Goal: Information Seeking & Learning: Find specific fact

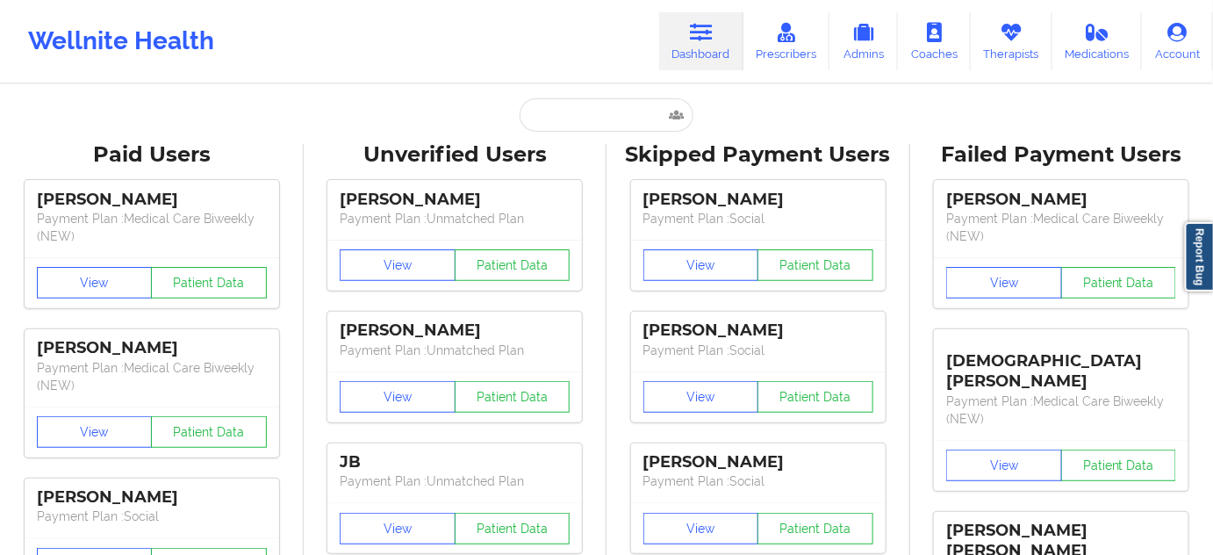
type input "[EMAIL_ADDRESS][DOMAIN_NAME]"
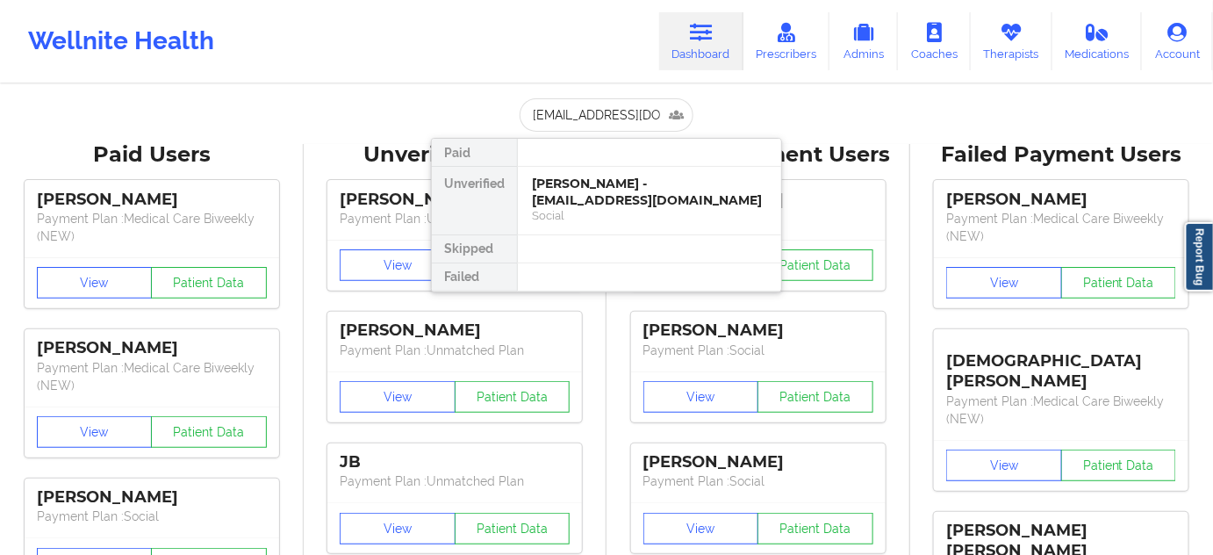
click at [590, 192] on div "[PERSON_NAME] - [EMAIL_ADDRESS][DOMAIN_NAME]" at bounding box center [649, 191] width 235 height 32
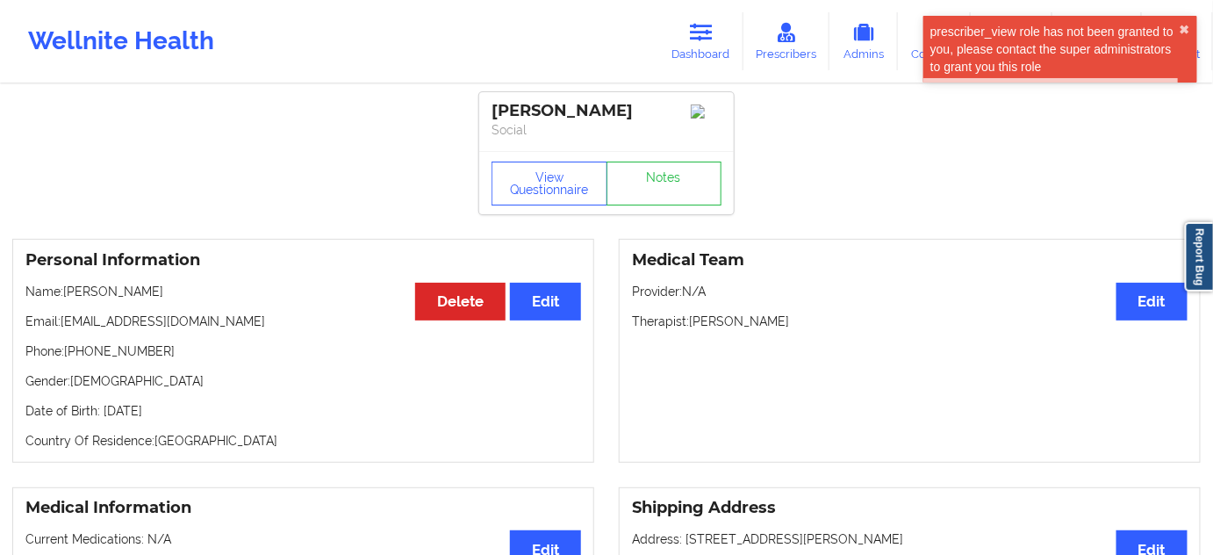
drag, startPoint x: 632, startPoint y: 95, endPoint x: 494, endPoint y: 106, distance: 138.2
click at [494, 106] on div "[PERSON_NAME] Social" at bounding box center [606, 121] width 254 height 59
copy div "[PERSON_NAME]"
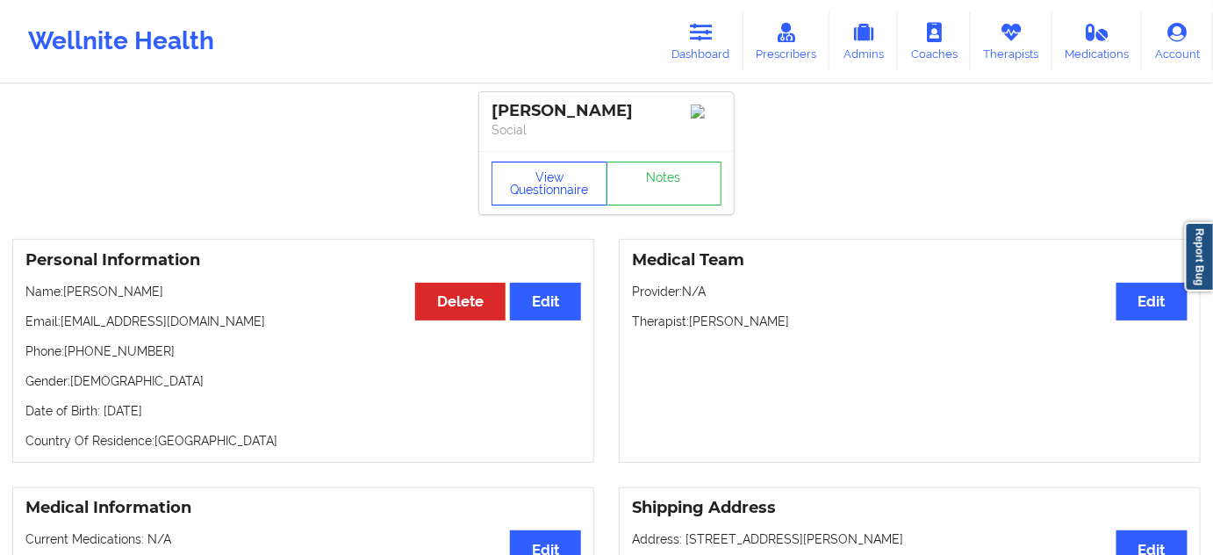
click at [519, 189] on button "View Questionnaire" at bounding box center [549, 183] width 116 height 44
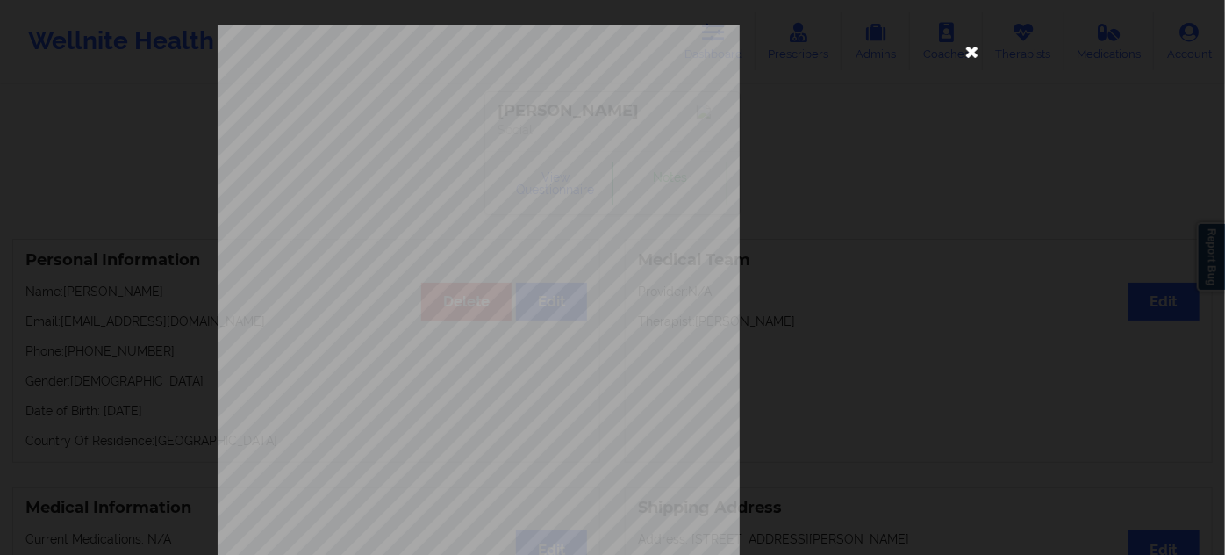
click at [969, 48] on icon at bounding box center [972, 51] width 28 height 28
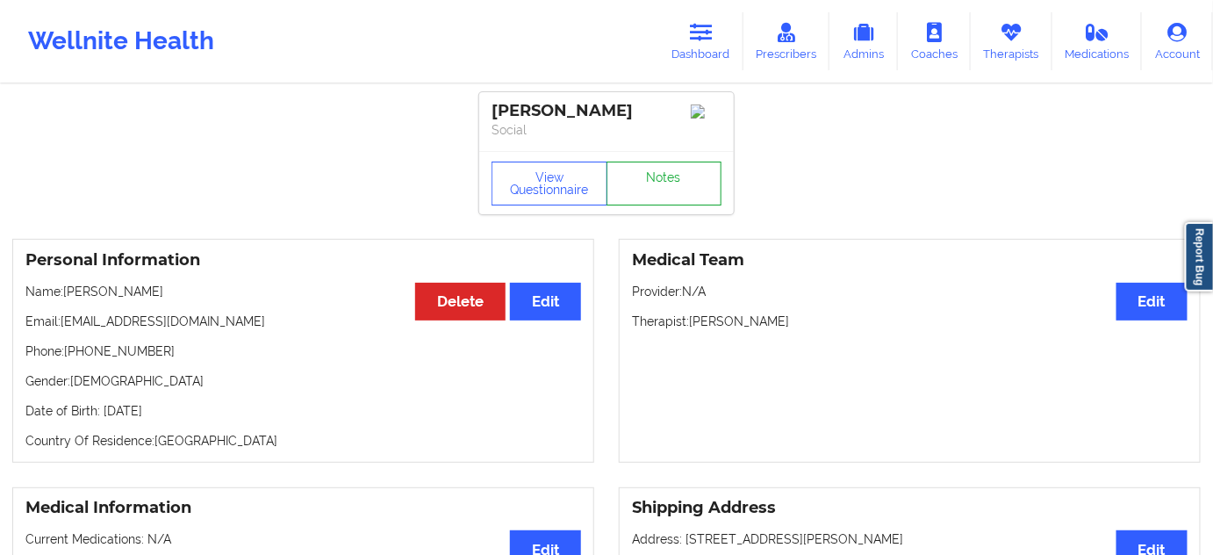
click at [662, 205] on link "Notes" at bounding box center [664, 183] width 116 height 44
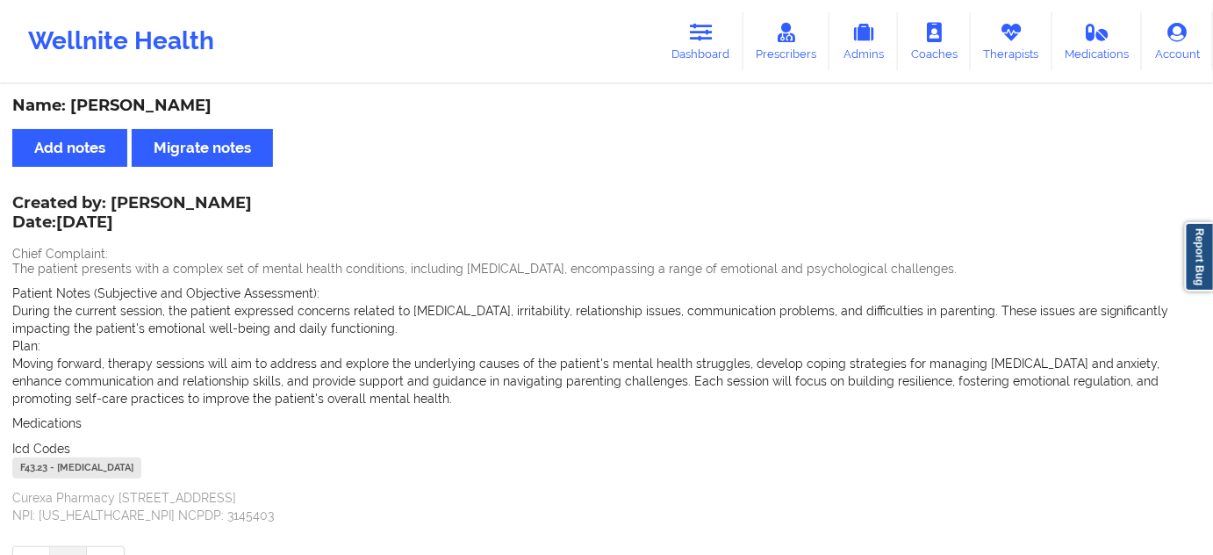
click at [28, 469] on div "F43.23 - [MEDICAL_DATA]" at bounding box center [76, 467] width 129 height 21
copy div "F43.23"
click at [719, 51] on link "Dashboard" at bounding box center [701, 41] width 84 height 58
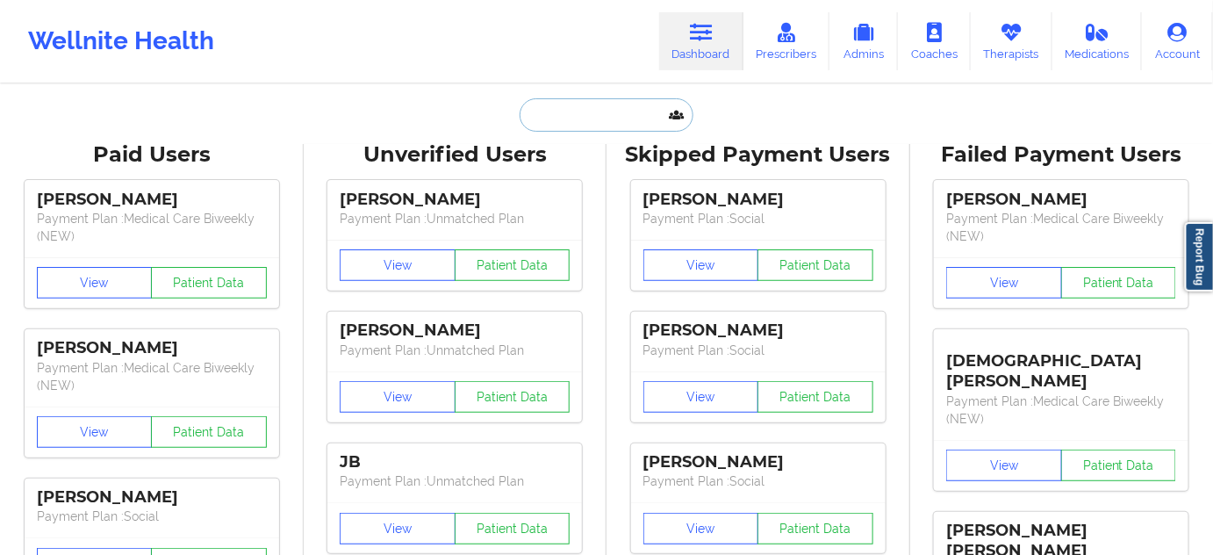
click at [559, 120] on input "text" at bounding box center [606, 114] width 174 height 33
paste input "[PERSON_NAME]"
type input "[PERSON_NAME]"
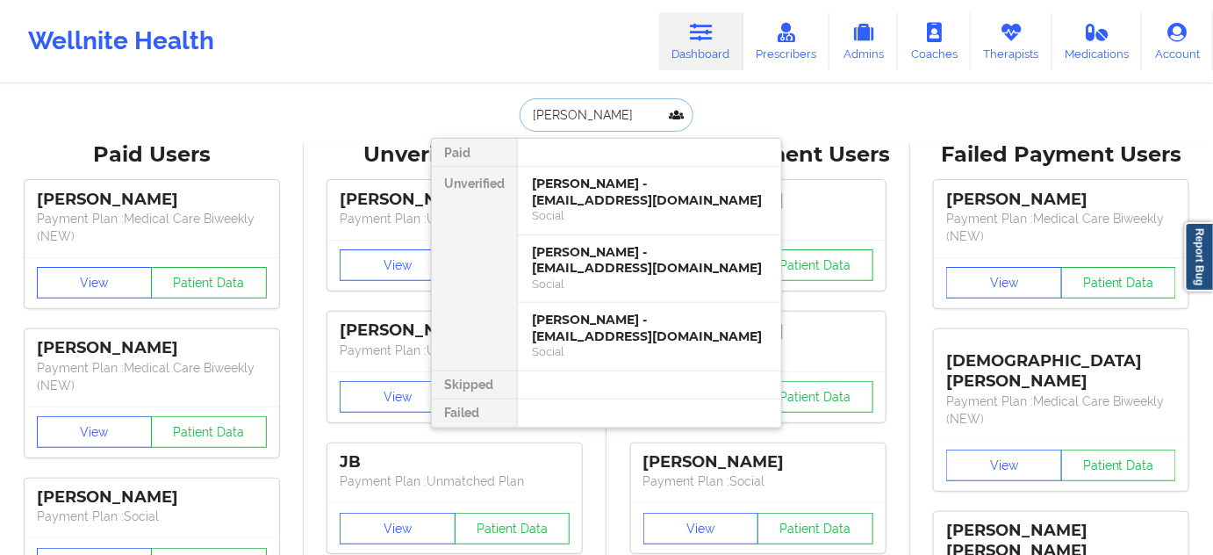
click at [595, 193] on div "[PERSON_NAME] - [EMAIL_ADDRESS][DOMAIN_NAME]" at bounding box center [649, 191] width 235 height 32
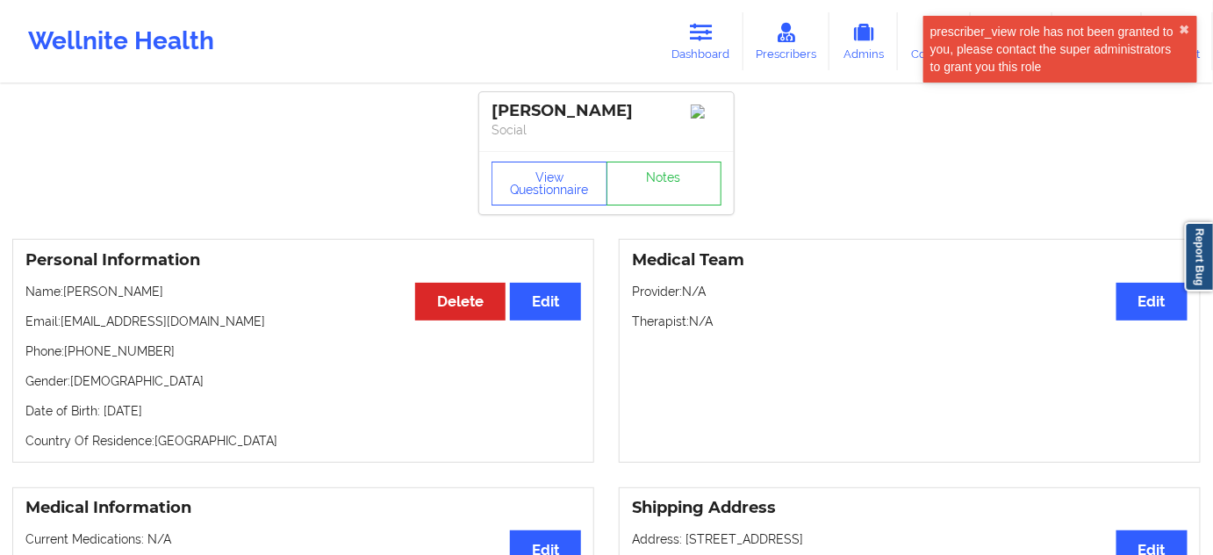
drag, startPoint x: 589, startPoint y: 117, endPoint x: 465, endPoint y: 115, distance: 123.7
copy div "[PERSON_NAME]"
click at [658, 327] on p "Therapist: N/A" at bounding box center [909, 321] width 555 height 18
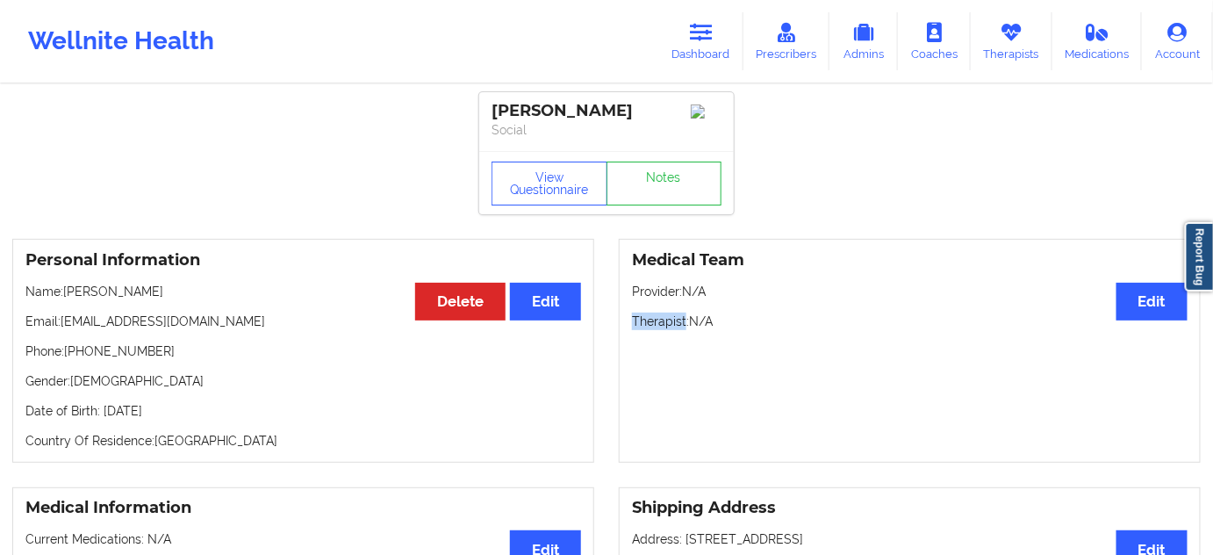
copy p "Therapist"
click at [712, 31] on icon at bounding box center [701, 32] width 23 height 19
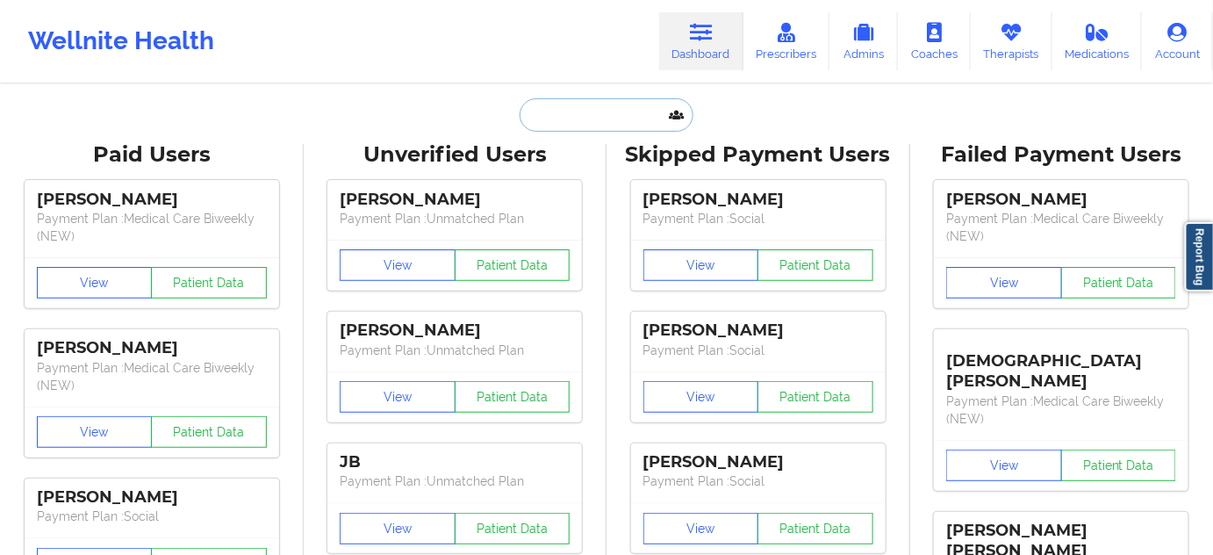
click at [569, 123] on input "text" at bounding box center [606, 114] width 174 height 33
paste input "[PERSON_NAME]"
type input "[PERSON_NAME]"
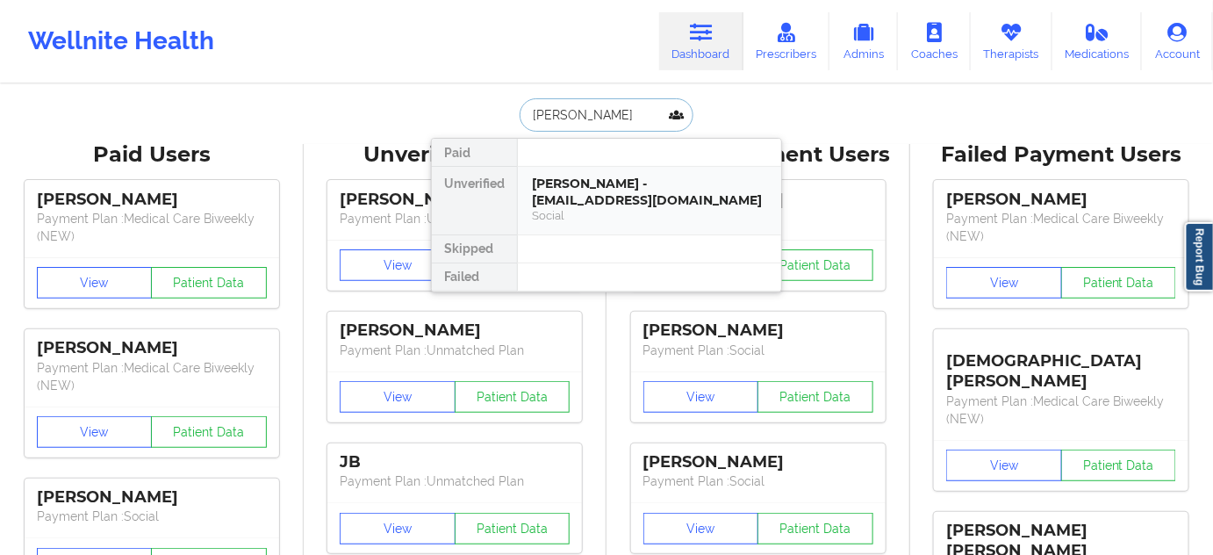
click at [597, 193] on div "[PERSON_NAME] - [EMAIL_ADDRESS][DOMAIN_NAME]" at bounding box center [649, 191] width 235 height 32
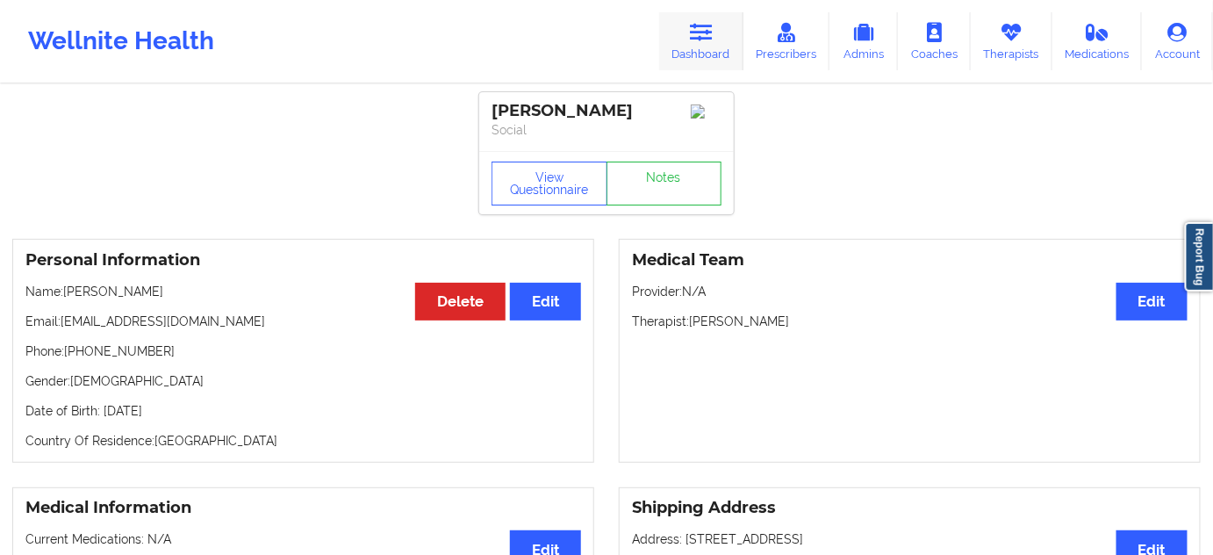
click at [698, 39] on icon at bounding box center [701, 32] width 23 height 19
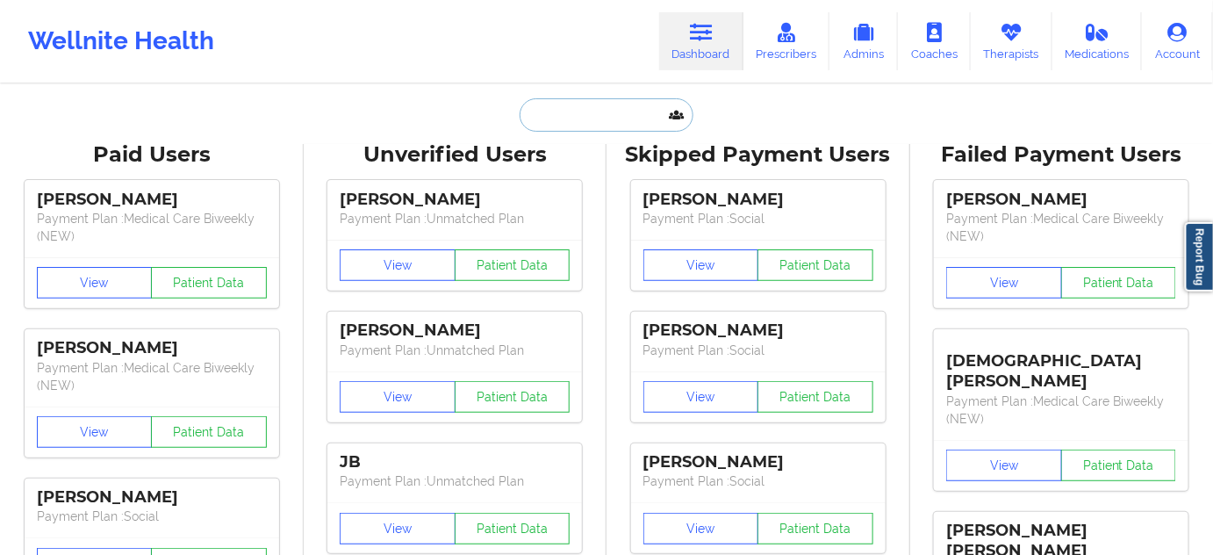
click at [618, 119] on input "text" at bounding box center [606, 114] width 174 height 33
paste input "[EMAIL_ADDRESS][DOMAIN_NAME]"
type input "[EMAIL_ADDRESS][DOMAIN_NAME]"
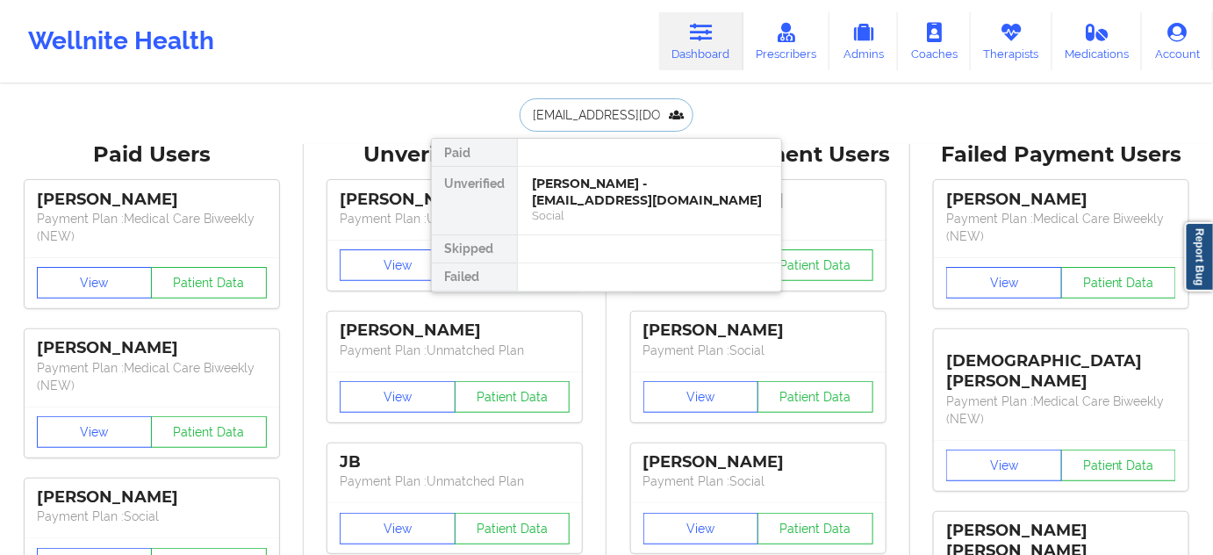
scroll to position [0, 21]
click at [604, 186] on div "[PERSON_NAME] - [EMAIL_ADDRESS][DOMAIN_NAME]" at bounding box center [649, 191] width 235 height 32
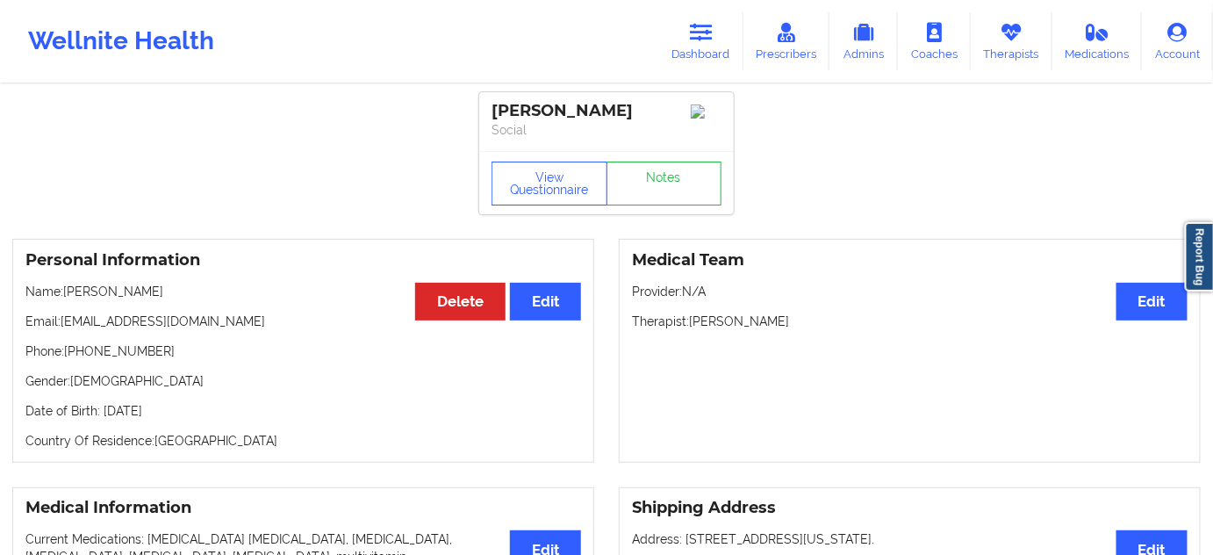
drag, startPoint x: 674, startPoint y: 104, endPoint x: 475, endPoint y: 102, distance: 199.2
copy div "[PERSON_NAME]"
click at [739, 330] on p "Therapist: [PERSON_NAME]" at bounding box center [909, 321] width 555 height 18
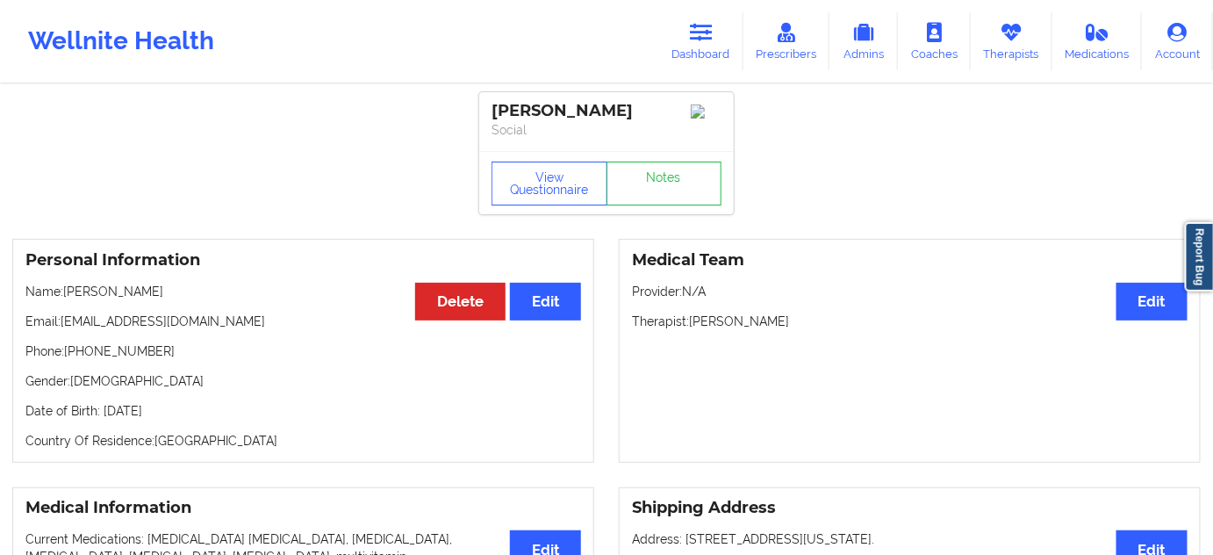
copy p "[PERSON_NAME]"
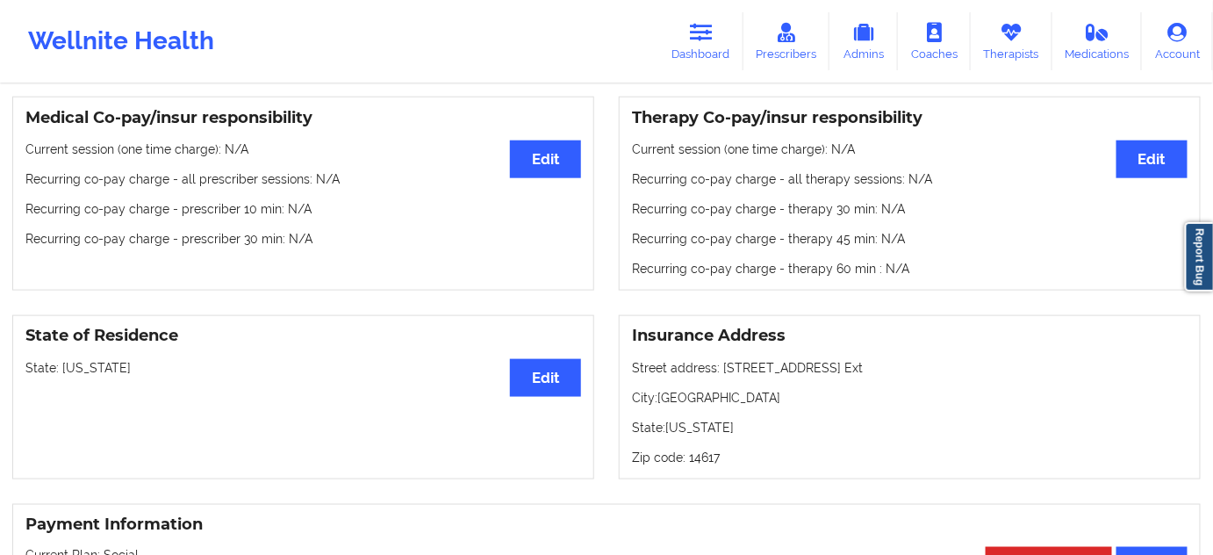
scroll to position [691, 0]
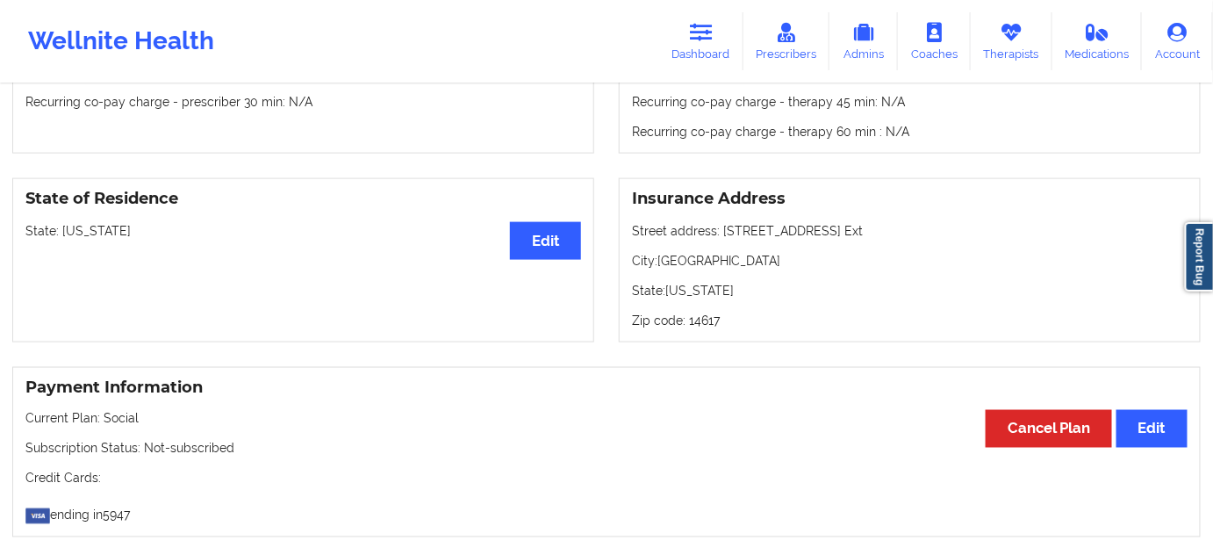
drag, startPoint x: 720, startPoint y: 216, endPoint x: 900, endPoint y: 204, distance: 180.3
click at [900, 204] on div "Insurance Address Street address: [STREET_ADDRESS][US_STATE]" at bounding box center [910, 260] width 582 height 164
copy p "[STREET_ADDRESS] Ext"
click at [674, 252] on p "City: [GEOGRAPHIC_DATA]" at bounding box center [909, 261] width 555 height 18
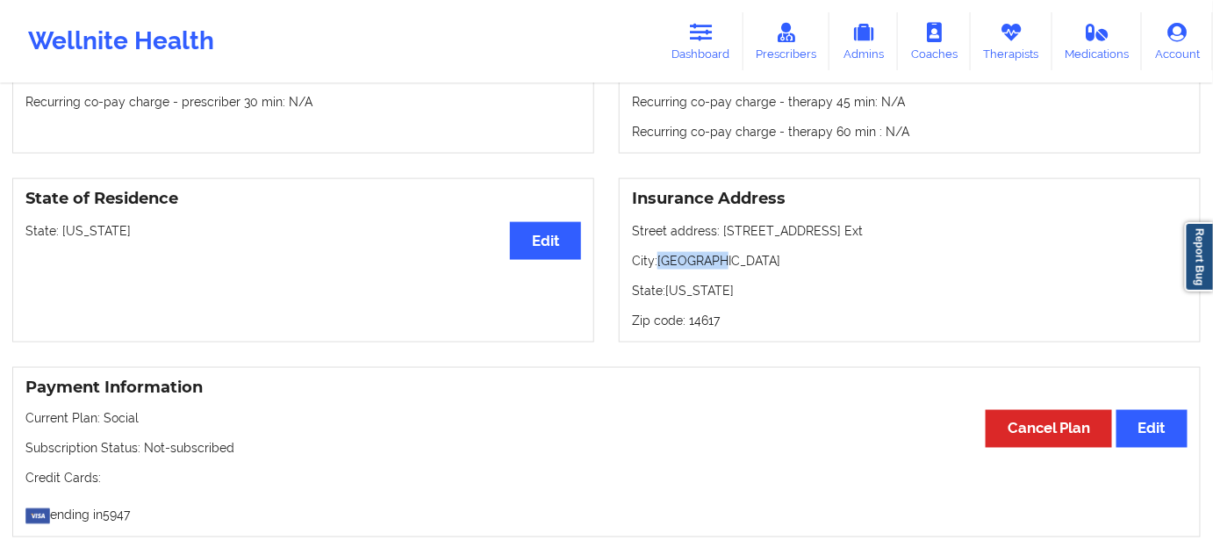
copy p "[GEOGRAPHIC_DATA]"
click at [698, 311] on p "Zip code: 14617" at bounding box center [909, 320] width 555 height 18
copy p "14617"
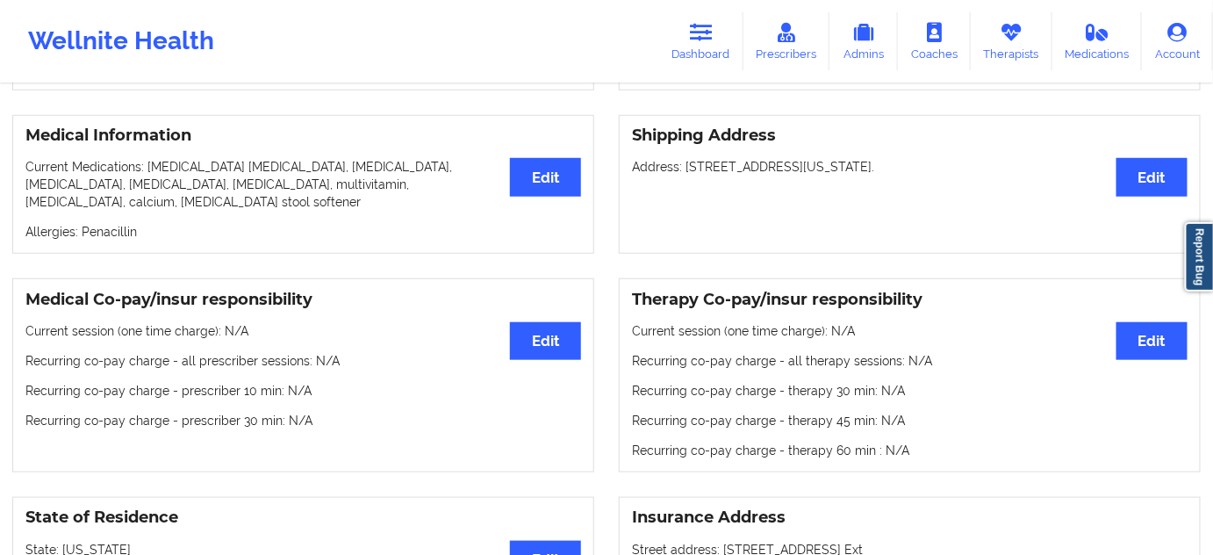
scroll to position [0, 0]
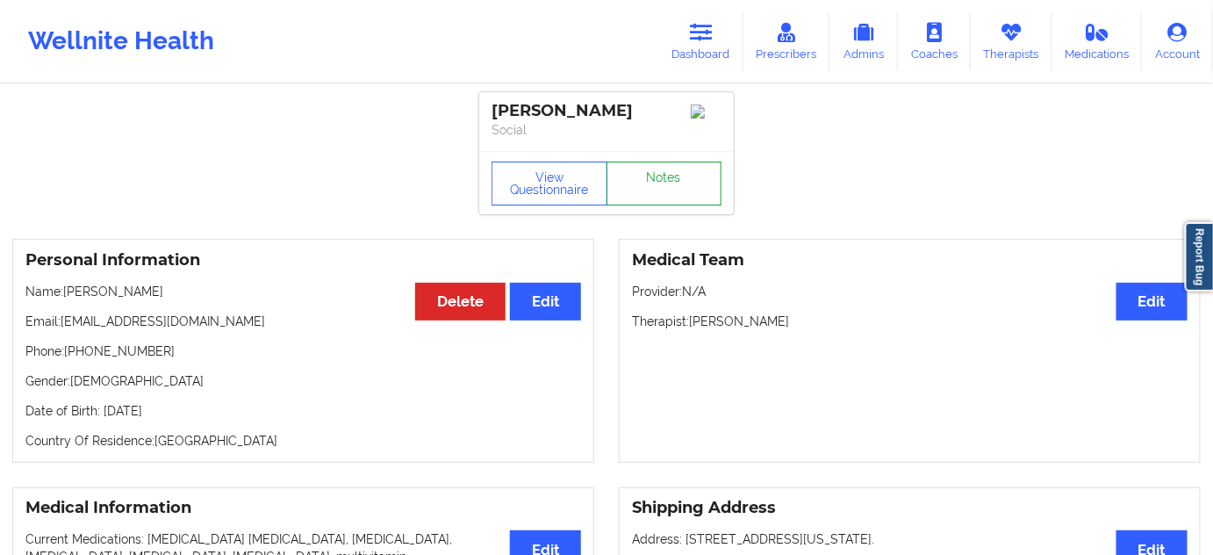
click at [691, 198] on link "Notes" at bounding box center [664, 183] width 116 height 44
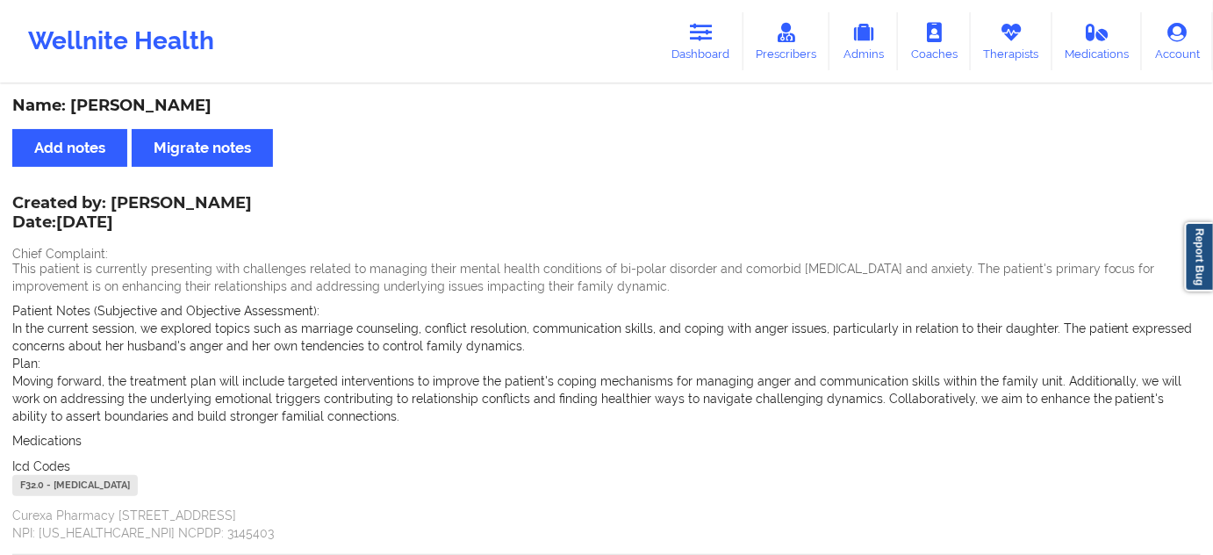
click at [33, 483] on div "F32.0 - [MEDICAL_DATA]" at bounding box center [74, 485] width 125 height 21
copy div "F32.0"
